Goal: Information Seeking & Learning: Learn about a topic

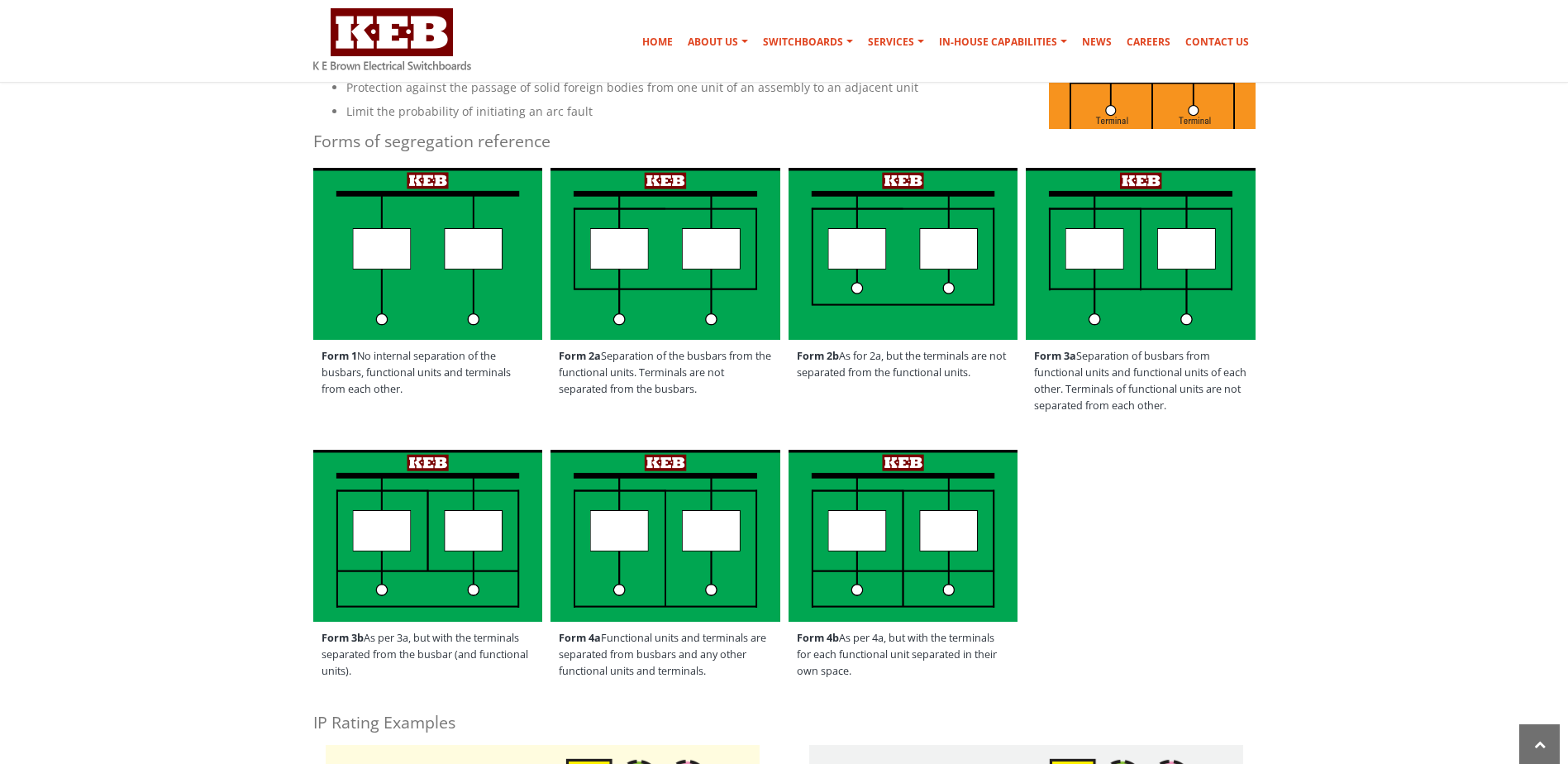
scroll to position [413, 0]
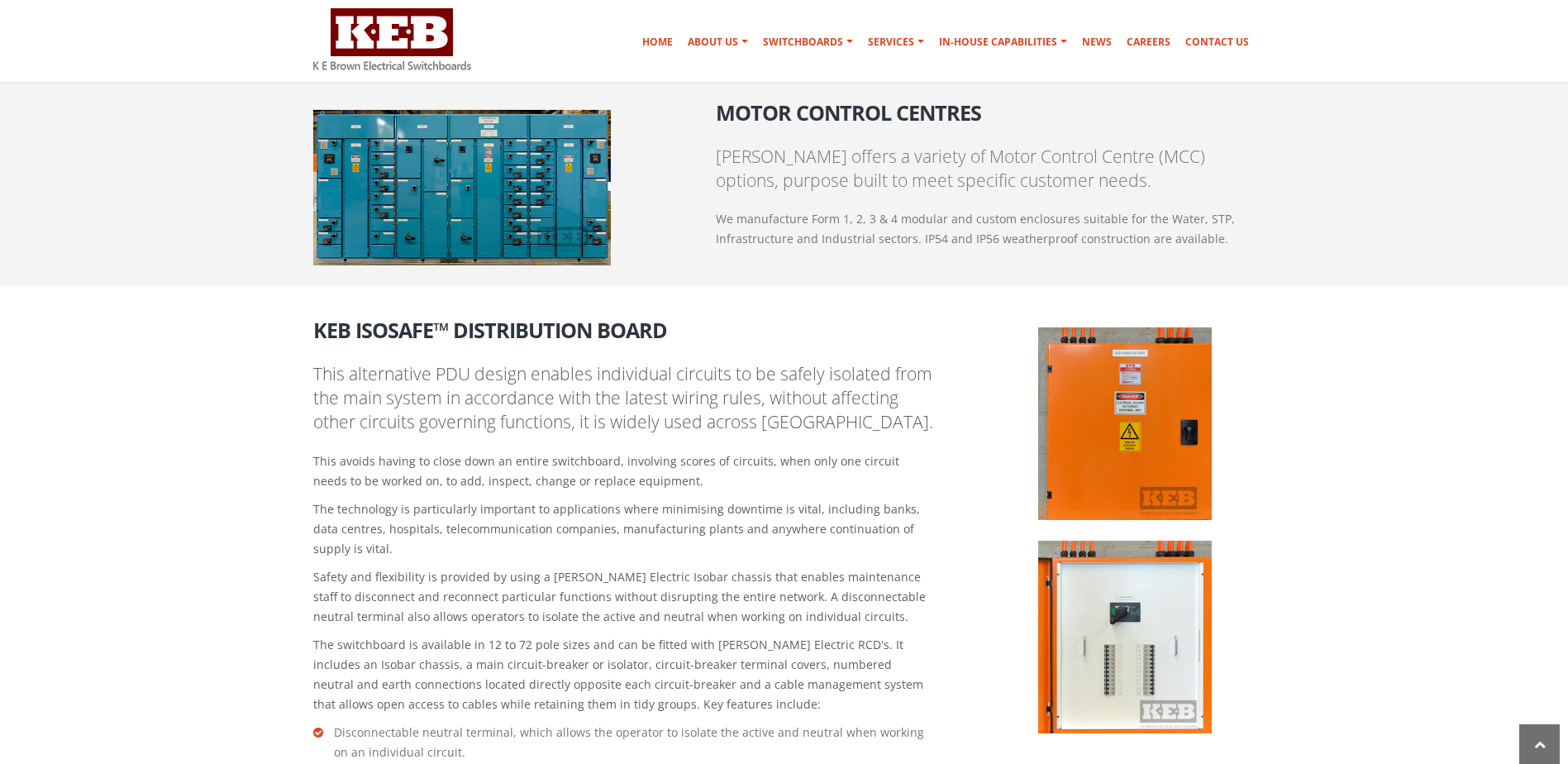
scroll to position [2315, 0]
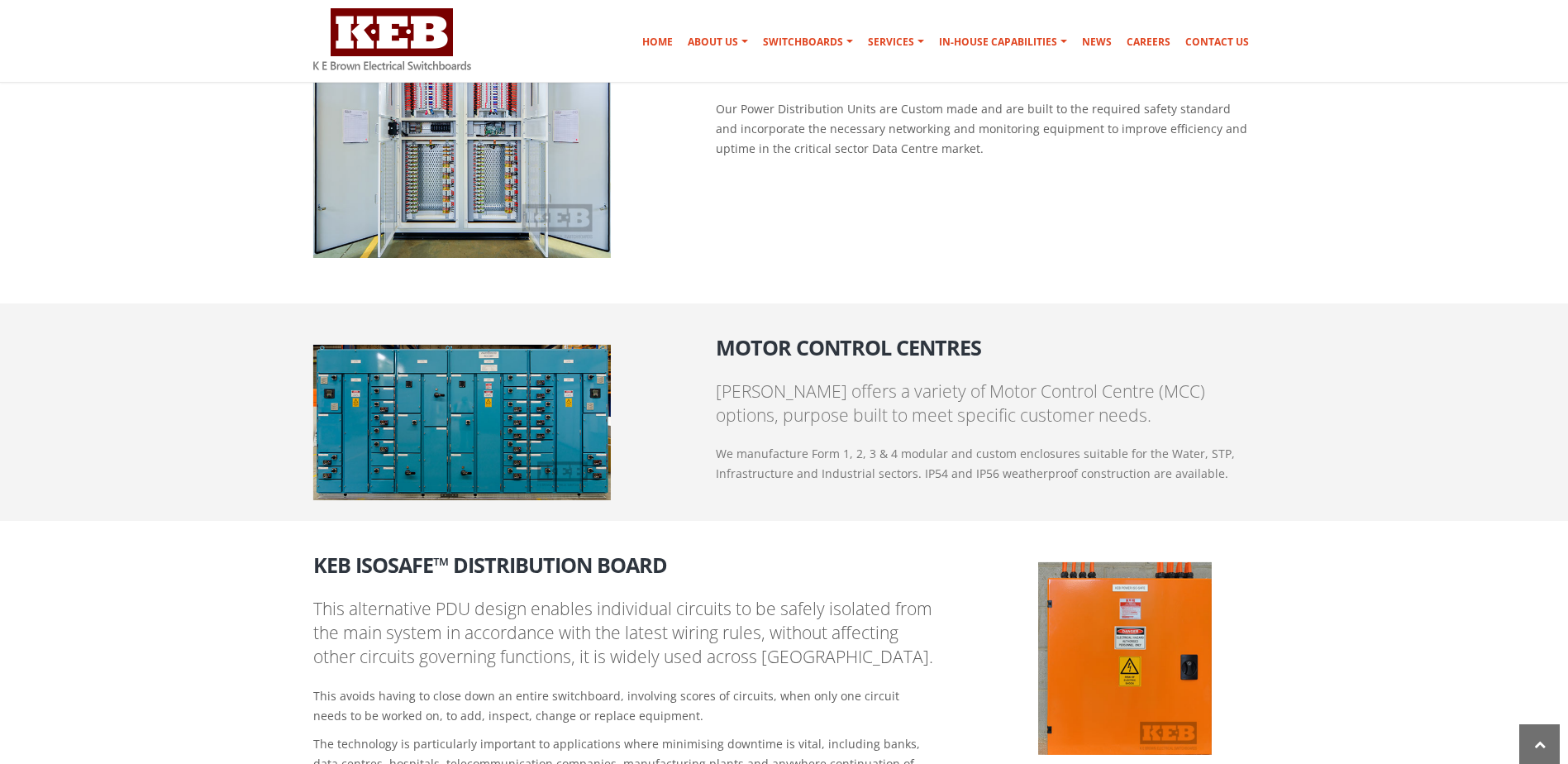
scroll to position [1814, 0]
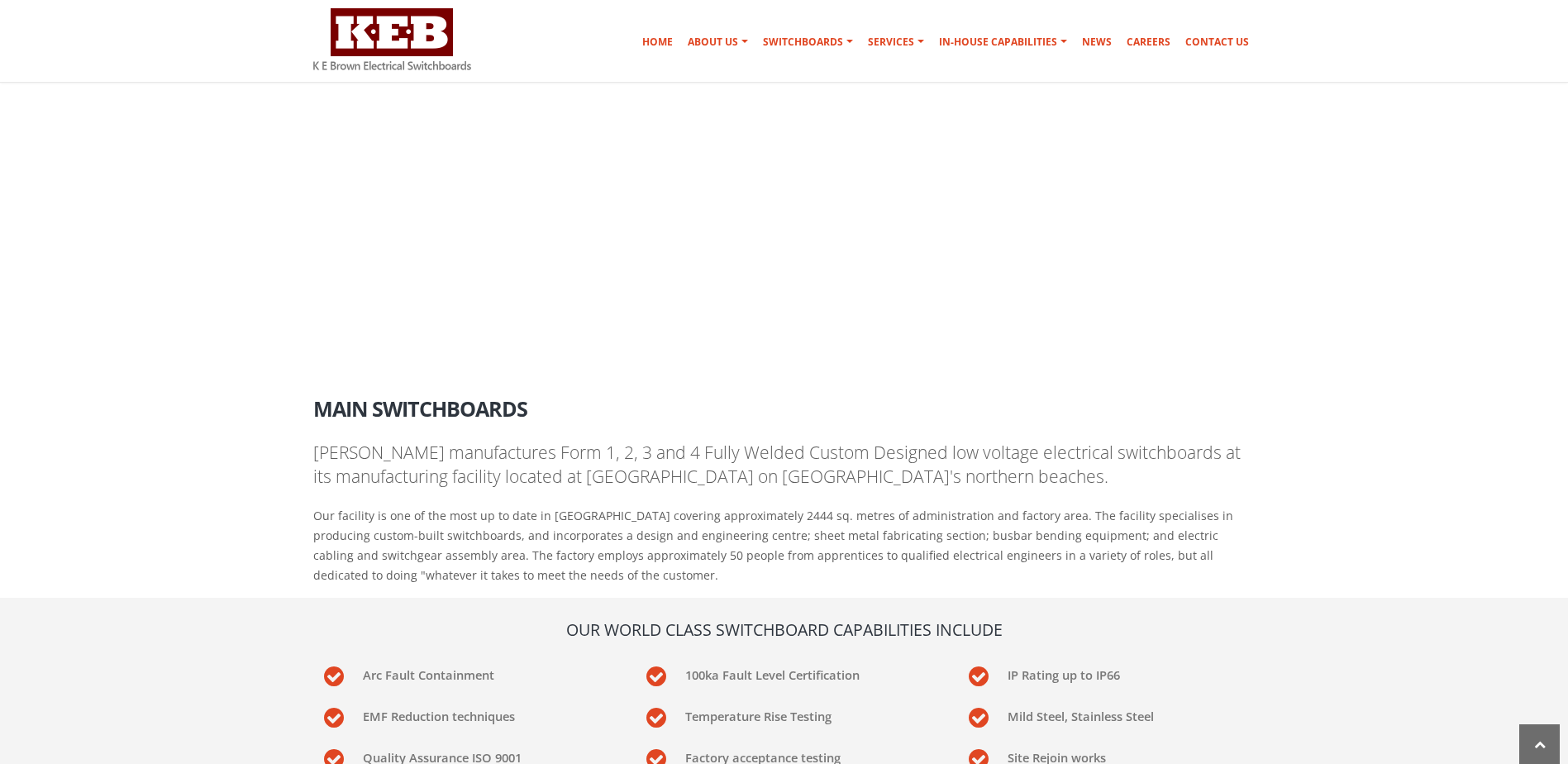
scroll to position [1577, 0]
